Goal: Find specific page/section: Find specific page/section

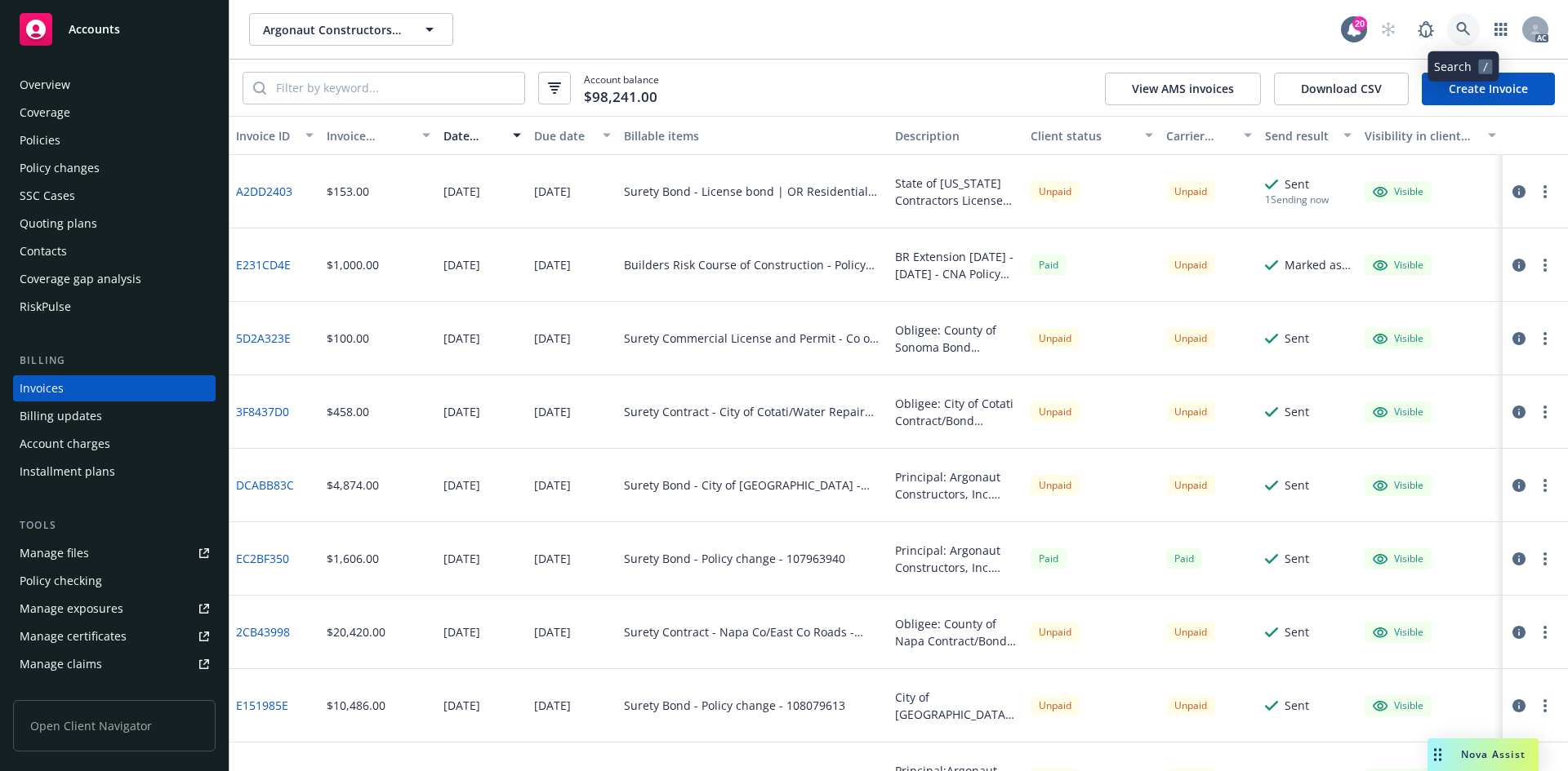
click at [1473, 38] on link at bounding box center [1463, 29] width 33 height 33
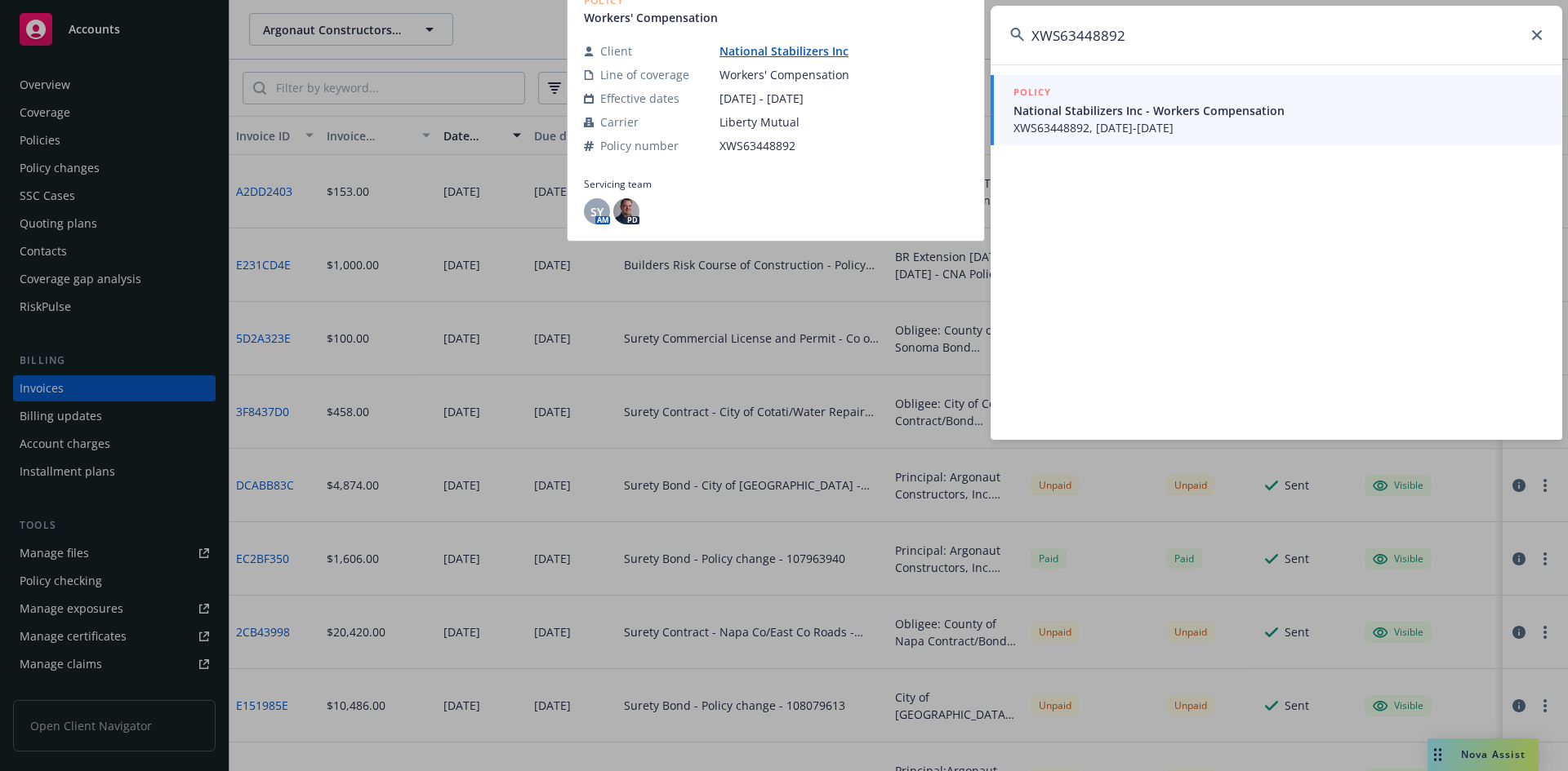
type input "XWS63448892"
click at [1225, 134] on span "XWS63448892, [DATE]-[DATE]" at bounding box center [1278, 127] width 529 height 17
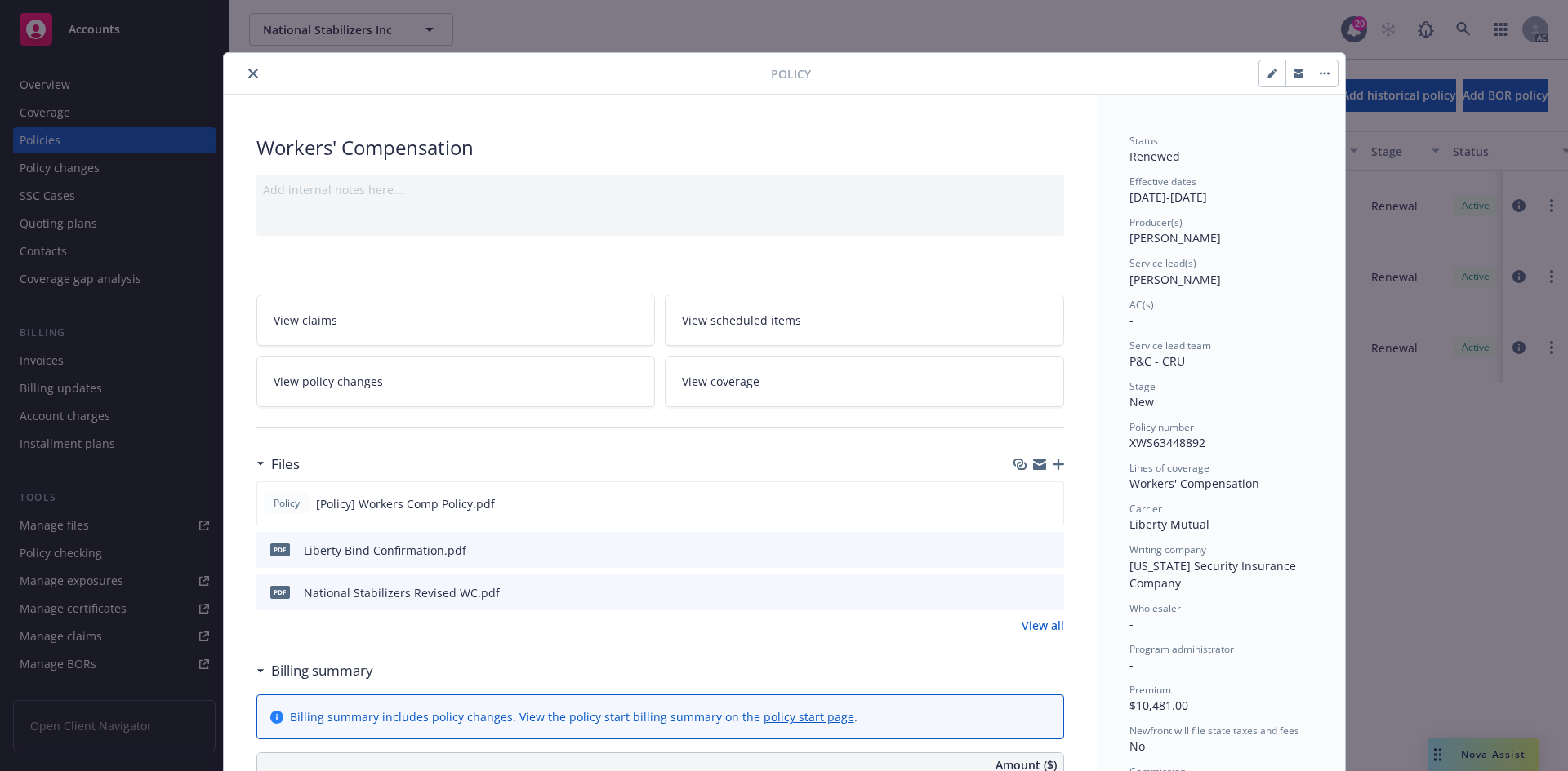
click at [248, 76] on icon "close" at bounding box center [253, 74] width 9 height 9
